Goal: Register for event/course

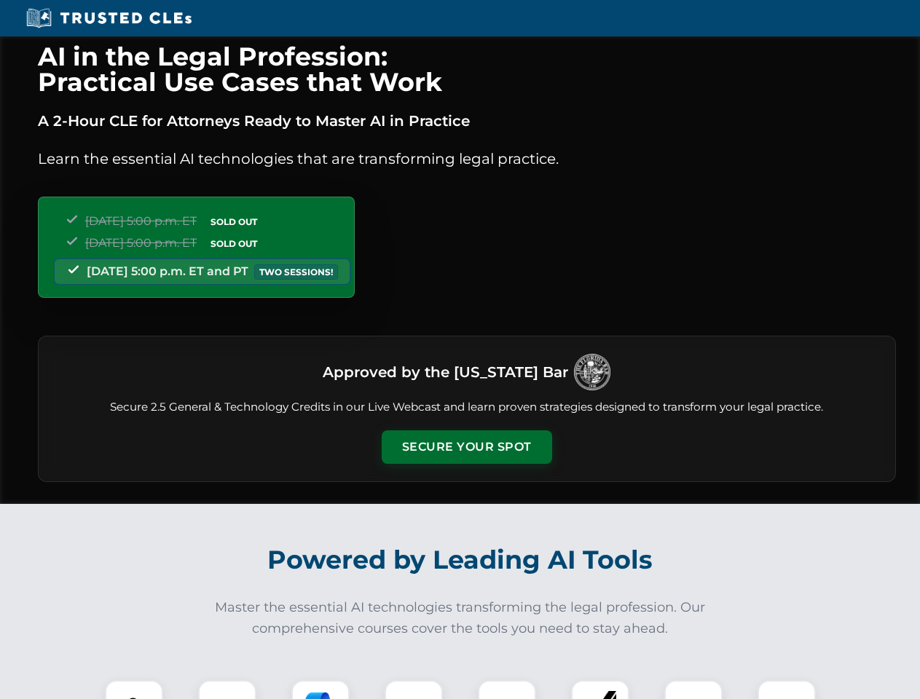
click at [466, 447] on button "Secure Your Spot" at bounding box center [467, 448] width 170 height 34
click at [134, 690] on img at bounding box center [134, 710] width 42 height 42
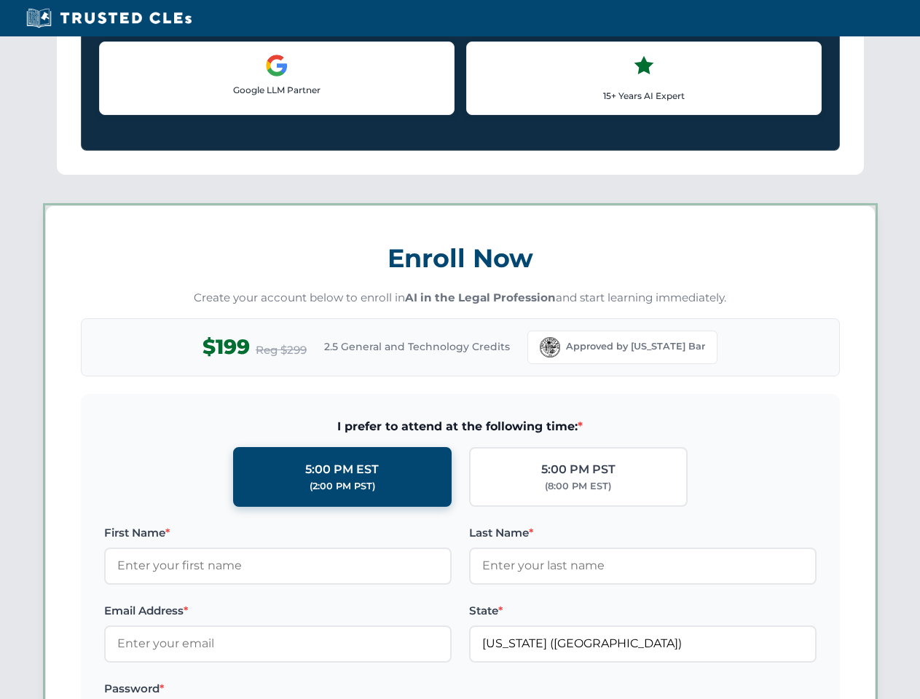
click at [321, 690] on label "Password *" at bounding box center [278, 689] width 348 height 17
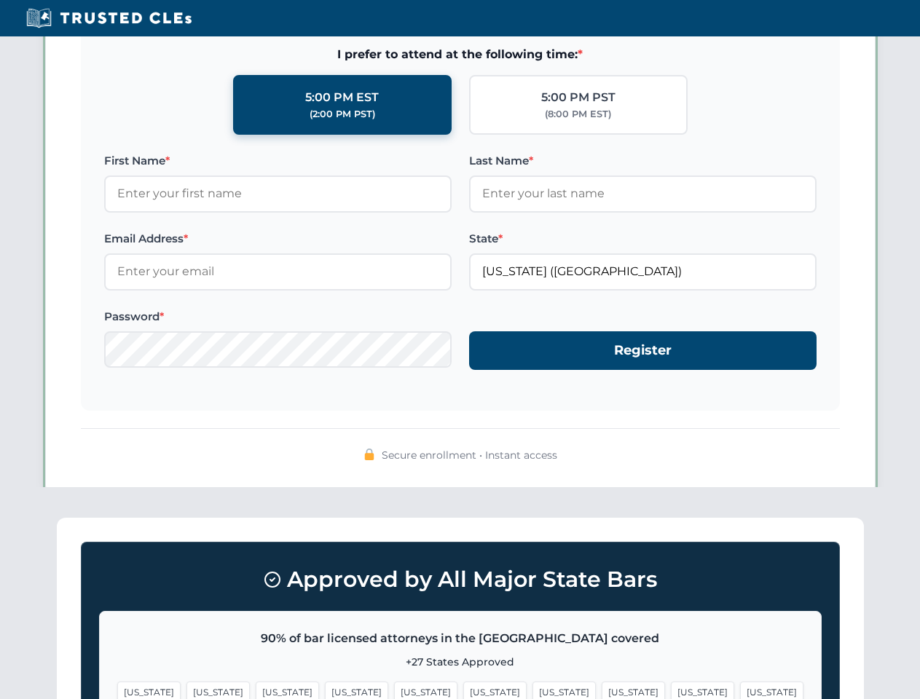
click at [671, 690] on span "[US_STATE]" at bounding box center [702, 692] width 63 height 21
